Goal: Task Accomplishment & Management: Use online tool/utility

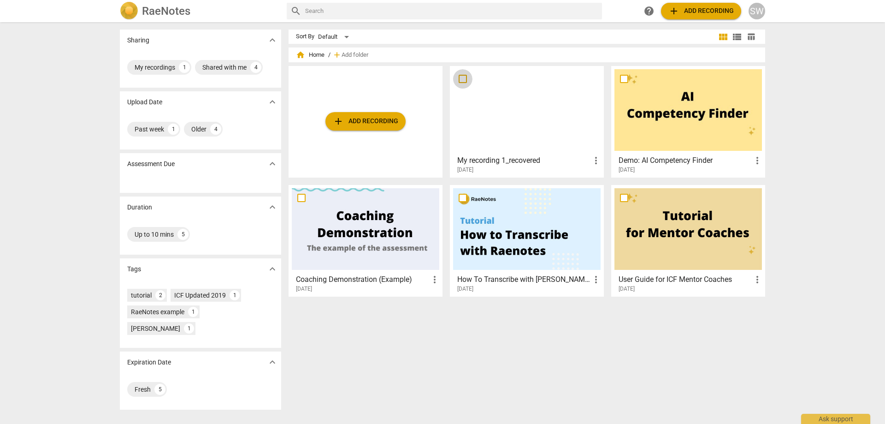
click at [460, 77] on input "checkbox" at bounding box center [462, 78] width 19 height 11
click at [593, 162] on span "more_vert" at bounding box center [596, 160] width 11 height 11
click at [570, 161] on div at bounding box center [442, 212] width 885 height 424
click at [753, 9] on div "SW" at bounding box center [757, 11] width 17 height 17
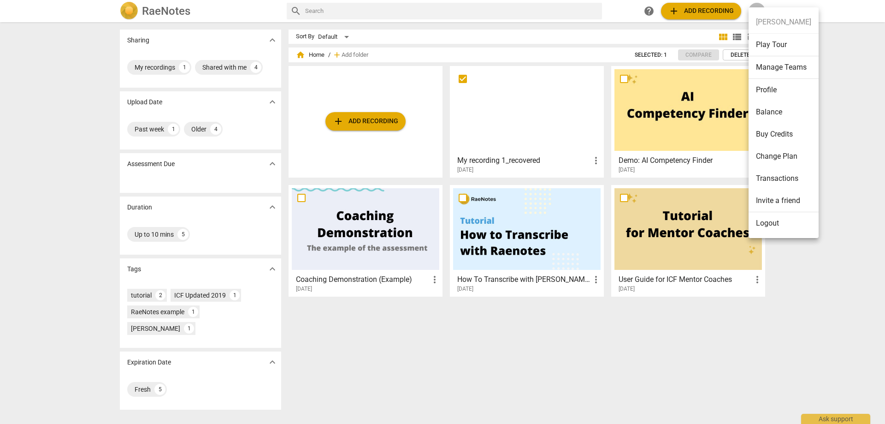
click at [472, 351] on div at bounding box center [442, 212] width 885 height 424
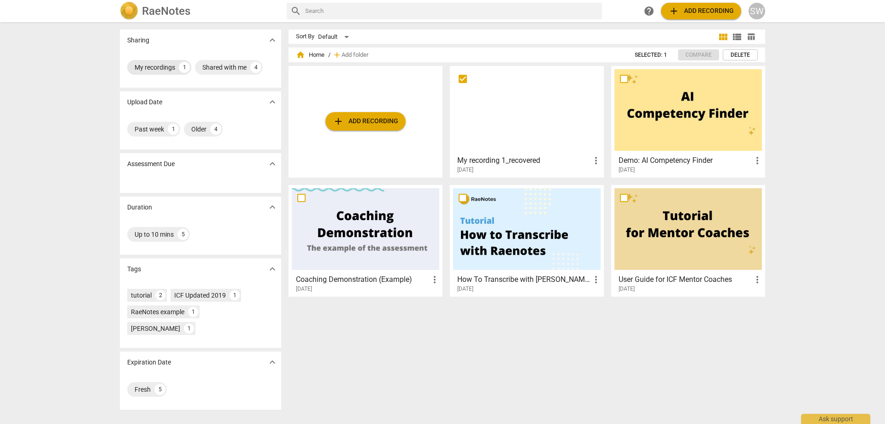
click at [151, 70] on div "My recordings" at bounding box center [155, 67] width 41 height 9
checkbox input "true"
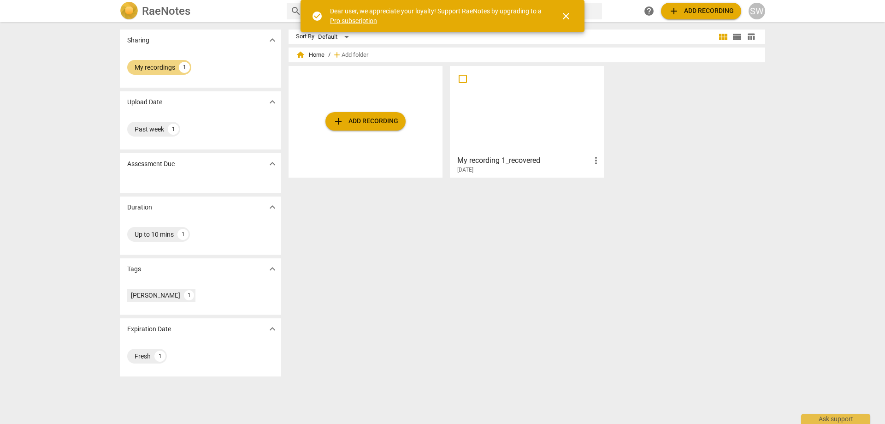
click at [566, 15] on span "close" at bounding box center [566, 16] width 11 height 11
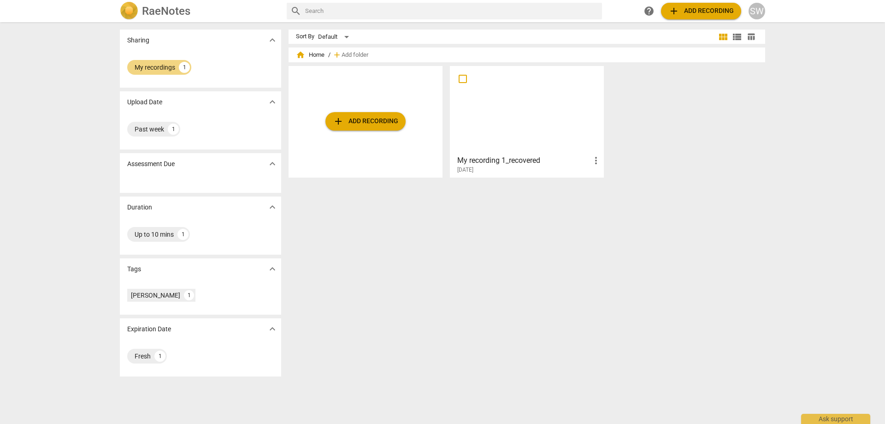
click at [464, 80] on input "checkbox" at bounding box center [462, 78] width 19 height 11
checkbox input "false"
click at [591, 160] on span "more_vert" at bounding box center [596, 160] width 11 height 11
click at [475, 238] on div at bounding box center [442, 212] width 885 height 424
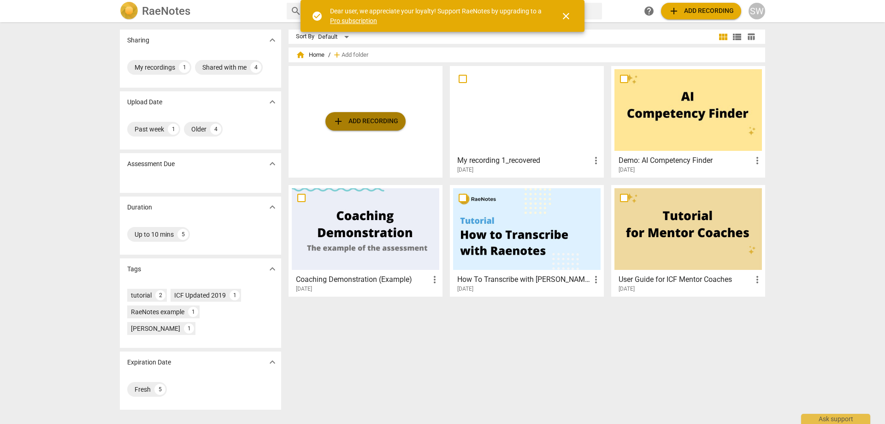
click at [356, 120] on span "add Add recording" at bounding box center [365, 121] width 65 height 11
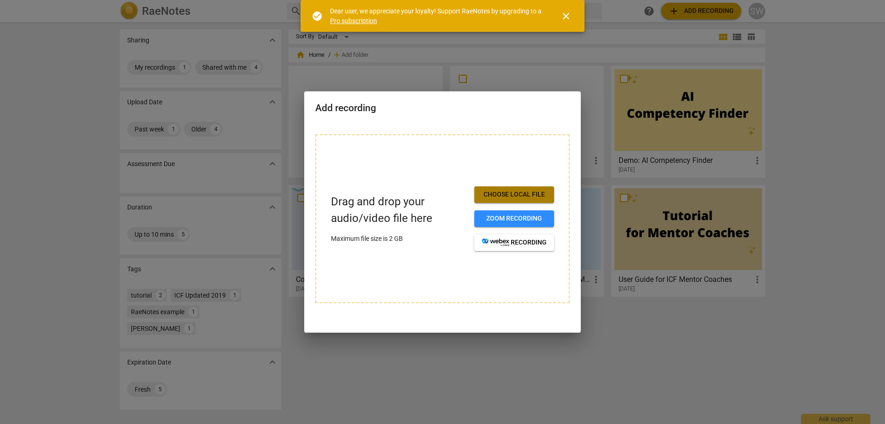
click at [496, 193] on span "Choose local file" at bounding box center [514, 194] width 65 height 9
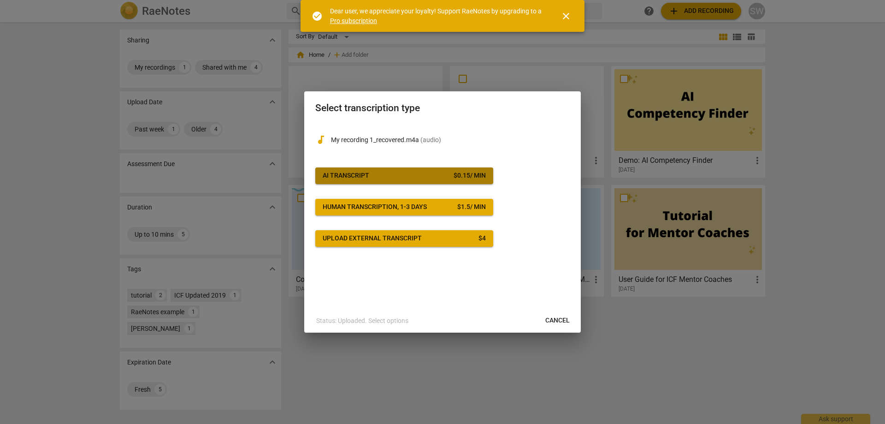
click at [403, 173] on span "AI Transcript $ 0.15 / min" at bounding box center [404, 175] width 163 height 9
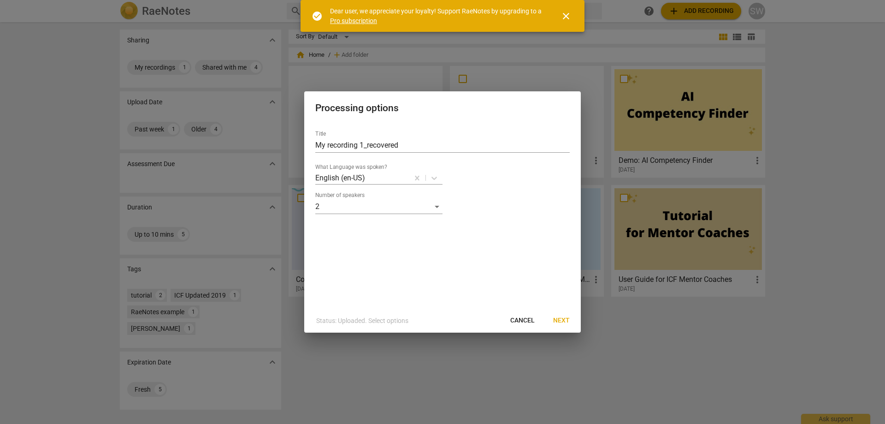
click at [564, 321] on span "Next" at bounding box center [561, 320] width 17 height 9
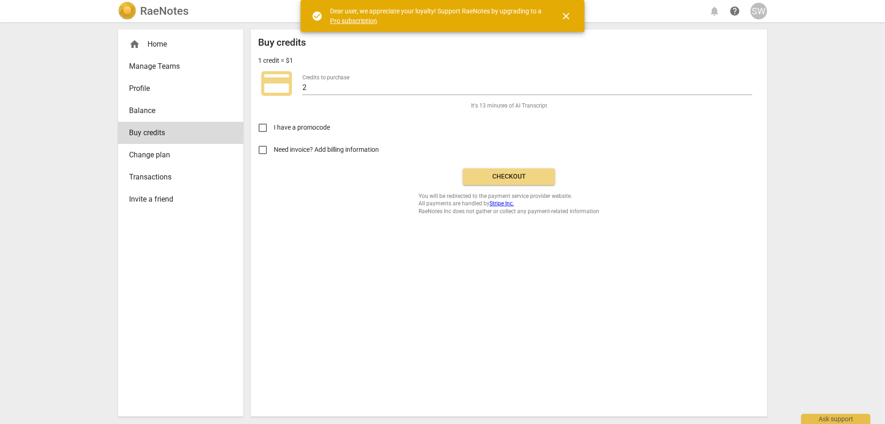
click at [479, 179] on span "Checkout" at bounding box center [508, 176] width 77 height 9
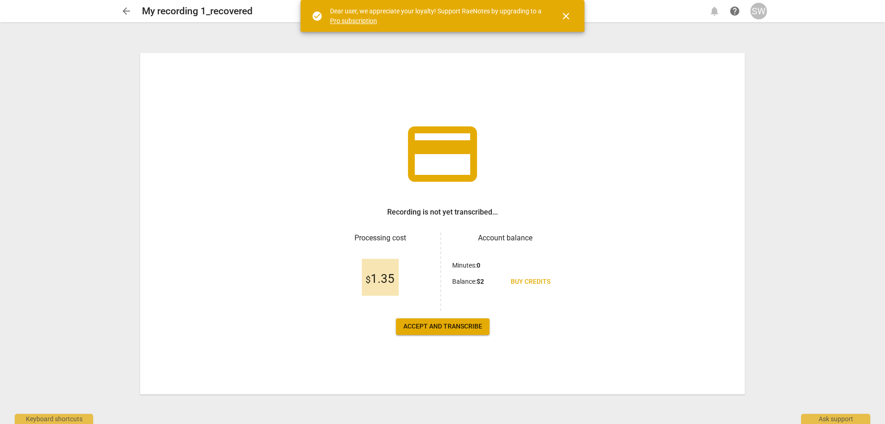
click at [430, 322] on span "Accept and transcribe" at bounding box center [443, 326] width 79 height 9
